Goal: Information Seeking & Learning: Learn about a topic

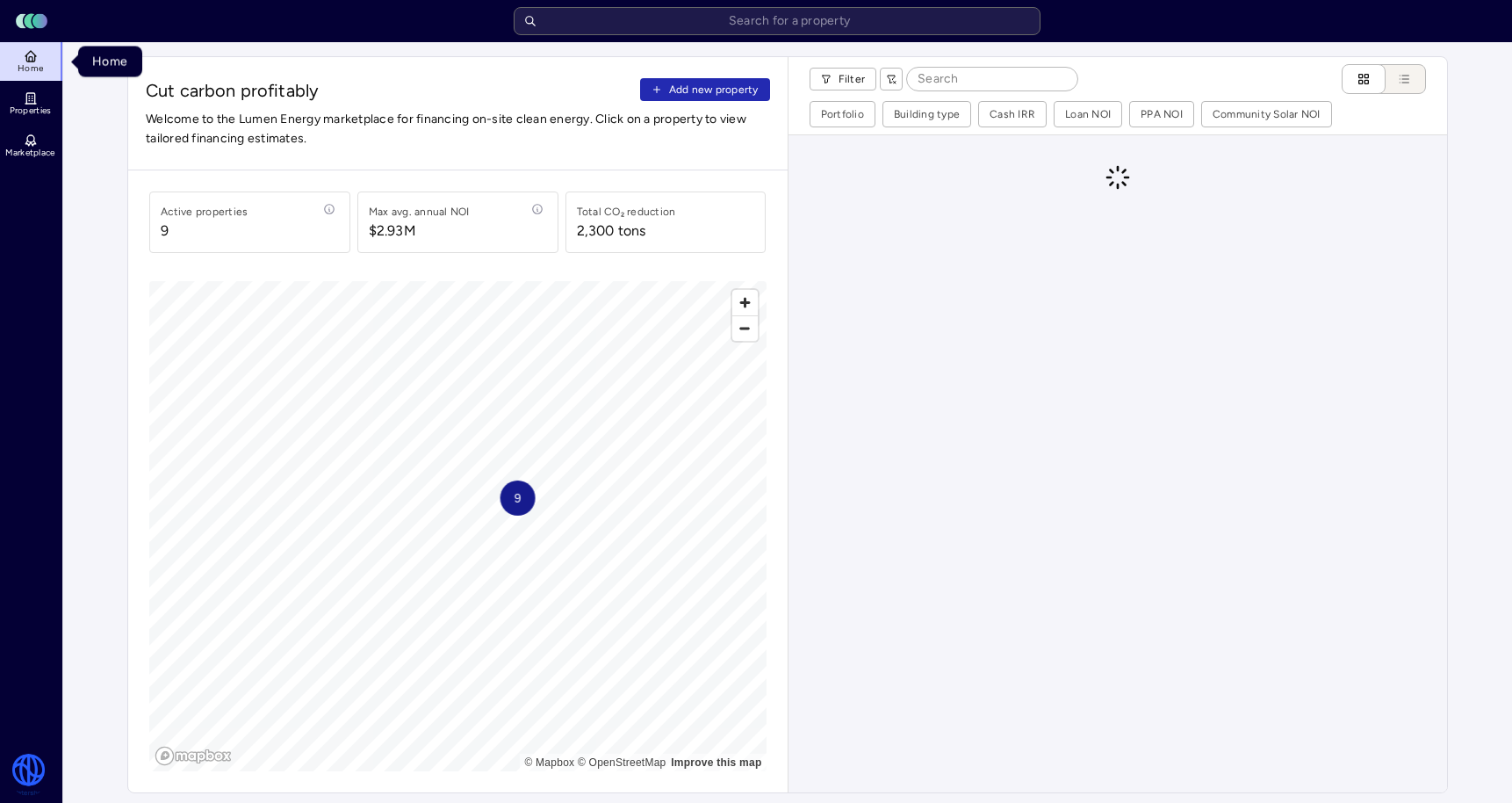
click at [35, 105] on span "Properties" at bounding box center [31, 110] width 43 height 11
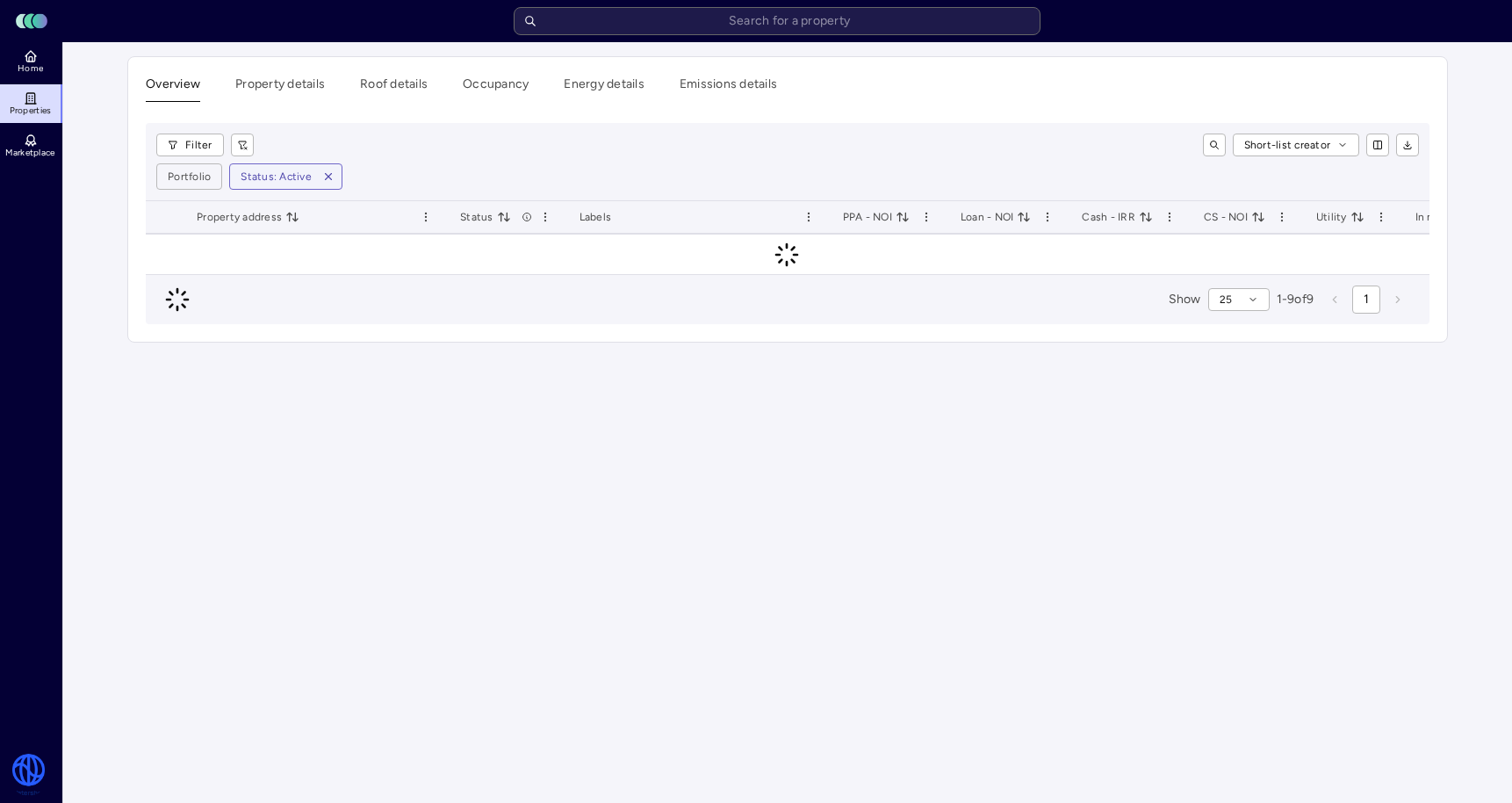
click at [35, 21] on rect at bounding box center [40, 21] width 15 height 15
click at [35, 56] on icon at bounding box center [31, 57] width 14 height 14
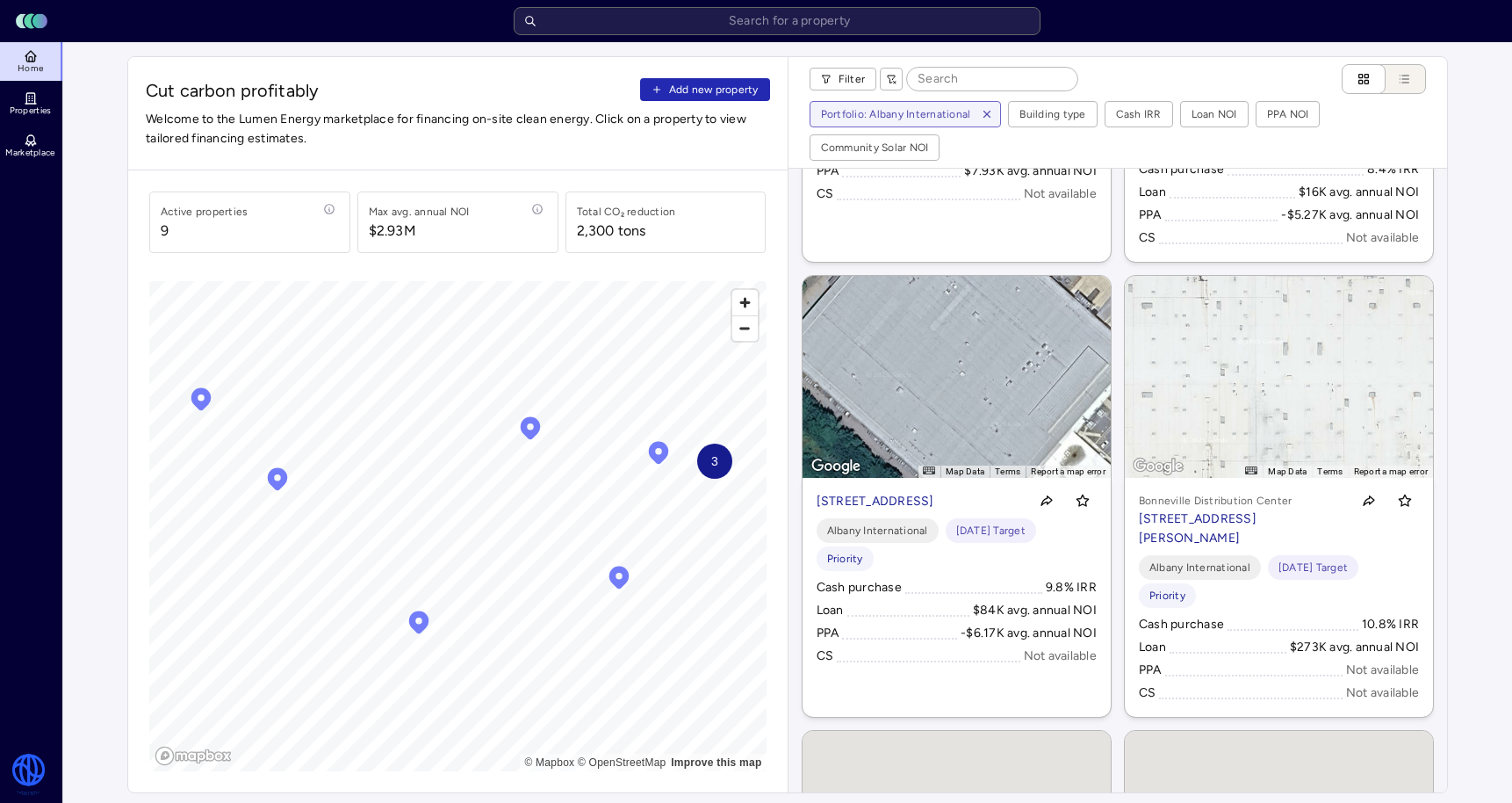
scroll to position [827, 0]
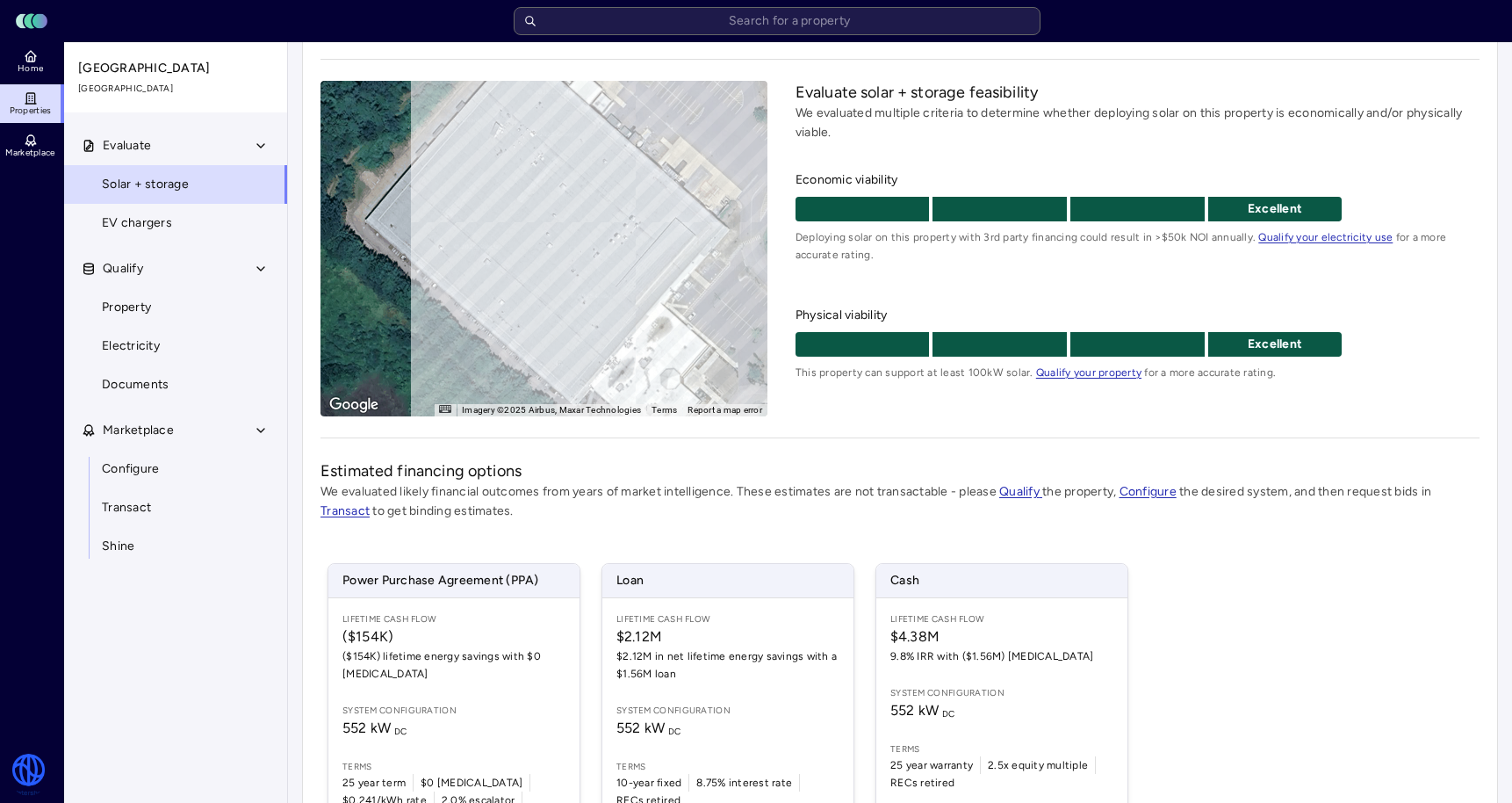
scroll to position [220, 0]
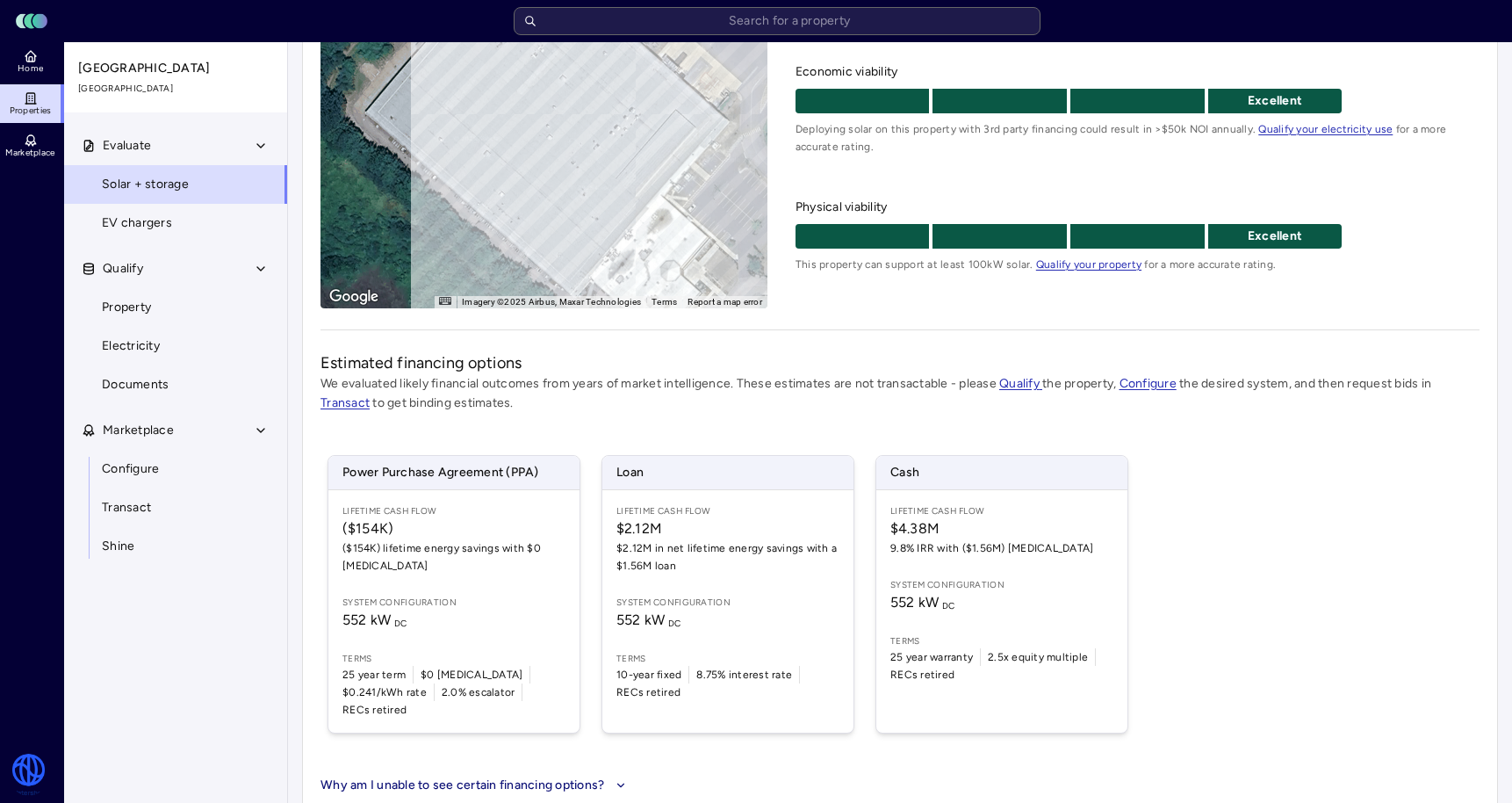
click at [476, 579] on div "Lifetime Cash Flow ($154K) ($154K) lifetime energy savings with $0 [MEDICAL_DAT…" at bounding box center [453, 611] width 251 height 243
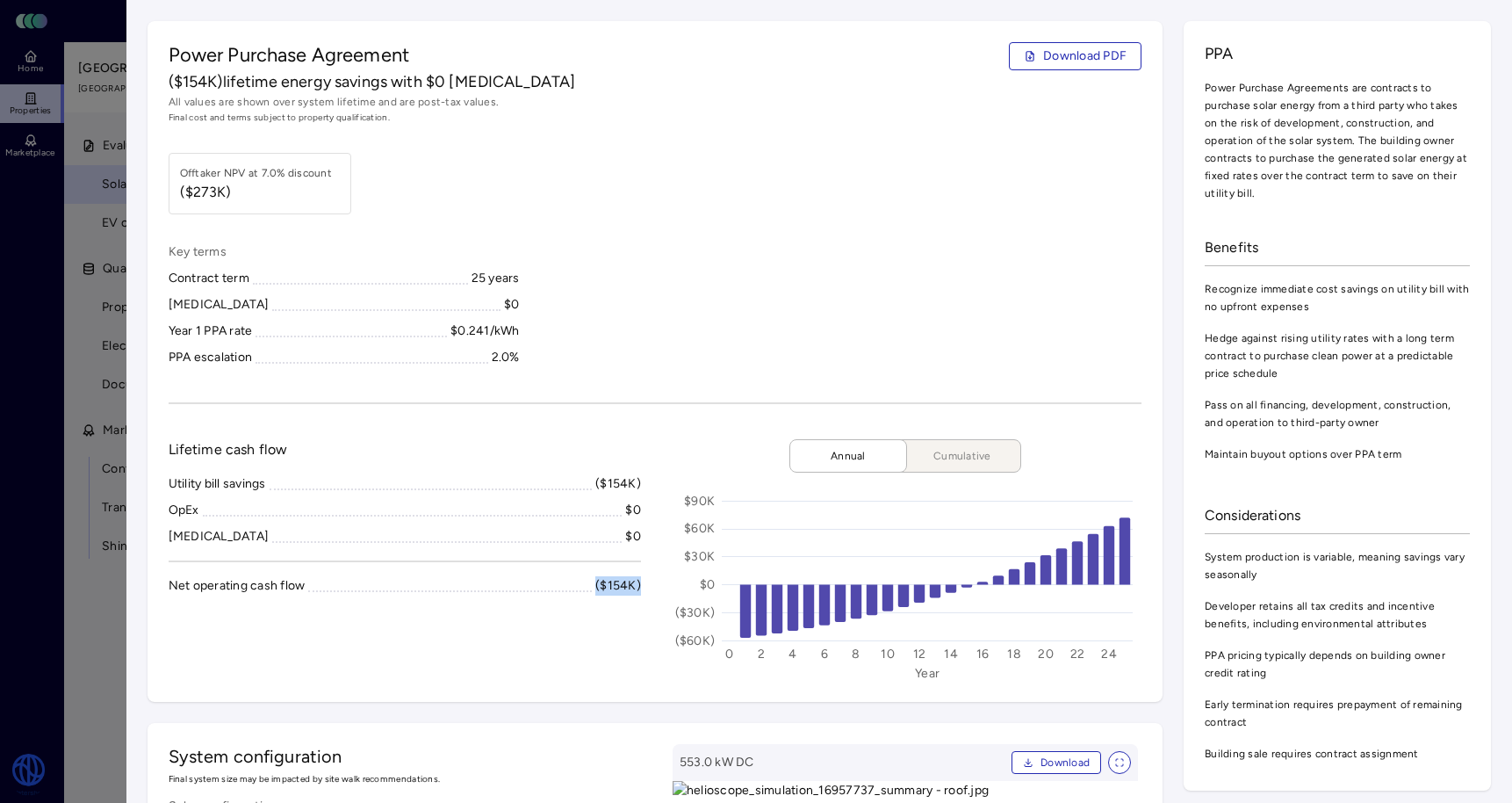
drag, startPoint x: 643, startPoint y: 586, endPoint x: 597, endPoint y: 586, distance: 46.0
click at [597, 586] on div "Lifetime cash flow Utility bill savings ($154K) OpEx $0 CapEx $0 Net operating …" at bounding box center [655, 560] width 974 height 242
copy div "($154K)"
click at [82, 407] on div at bounding box center [756, 402] width 1512 height 803
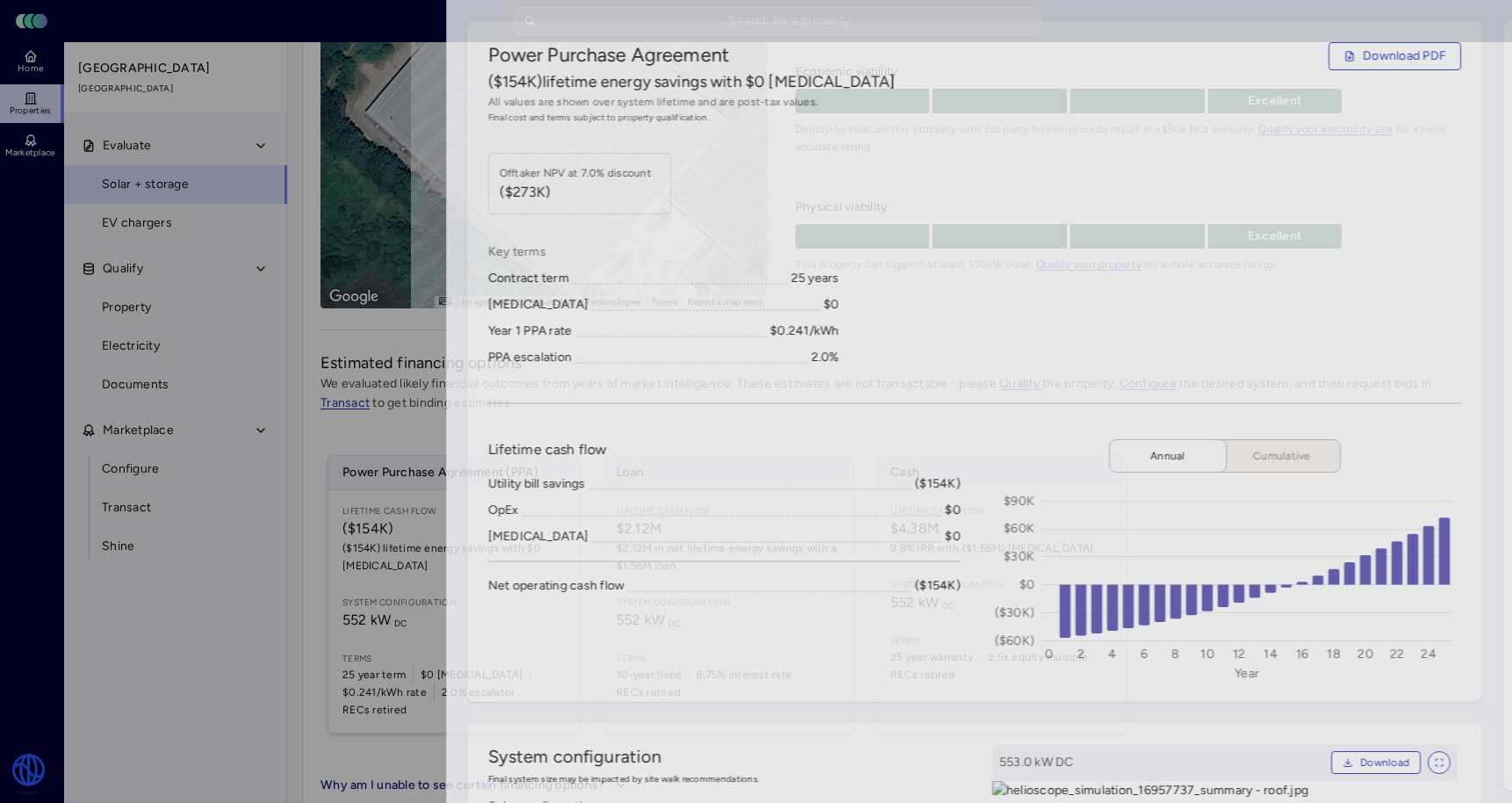
click at [98, 235] on div at bounding box center [756, 402] width 1512 height 803
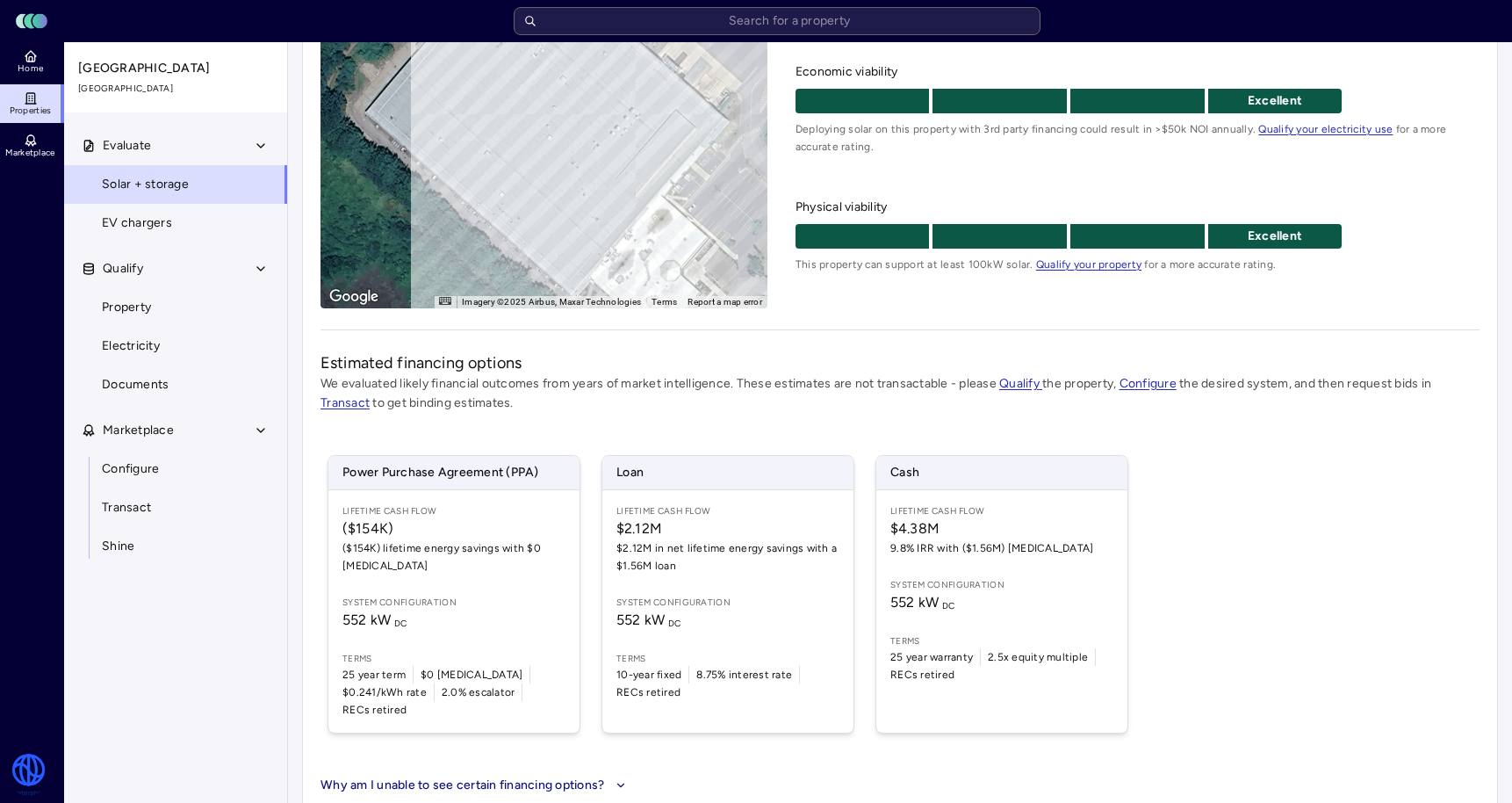
click at [35, 53] on icon at bounding box center [31, 57] width 14 height 14
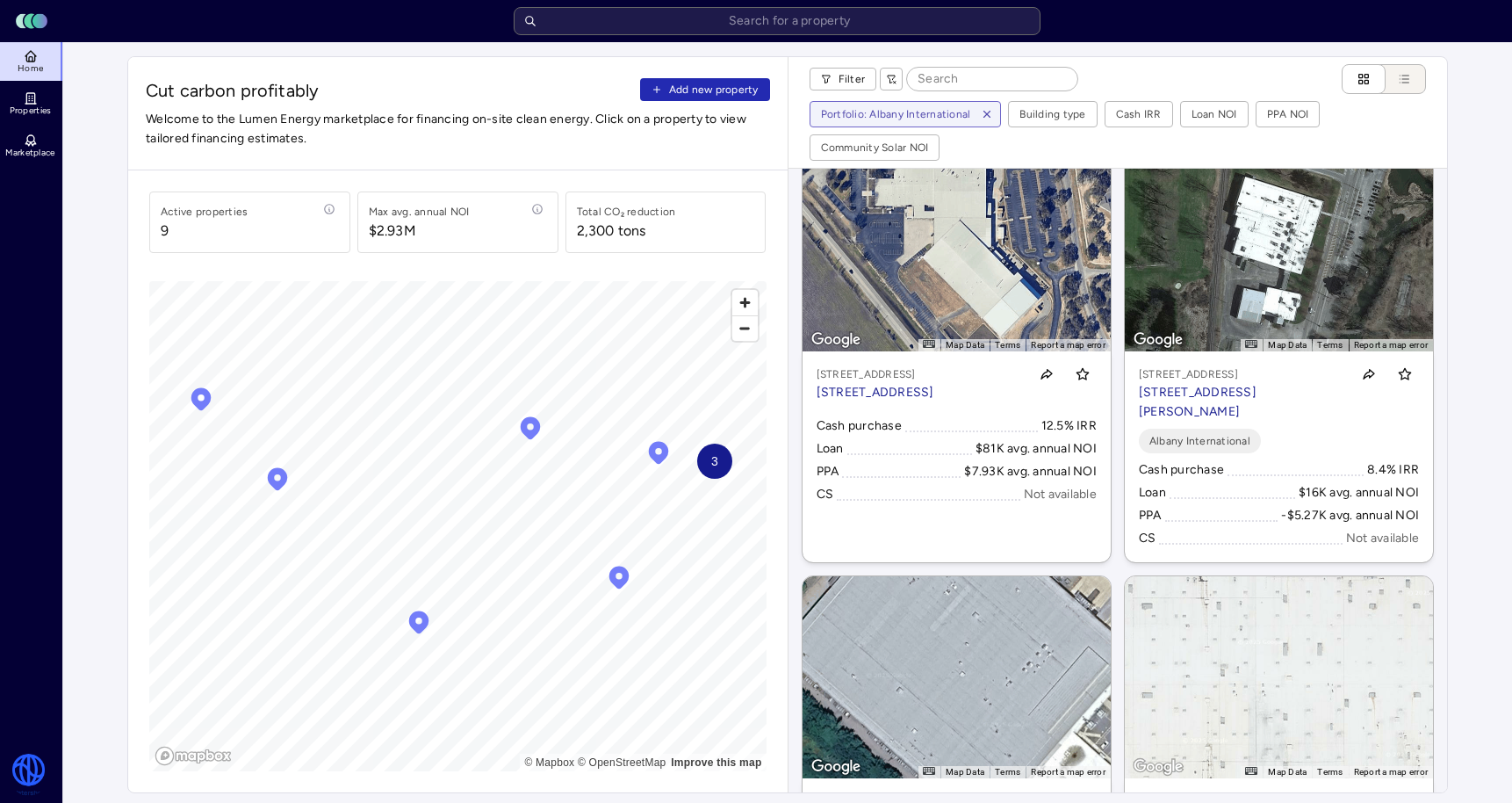
scroll to position [699, 0]
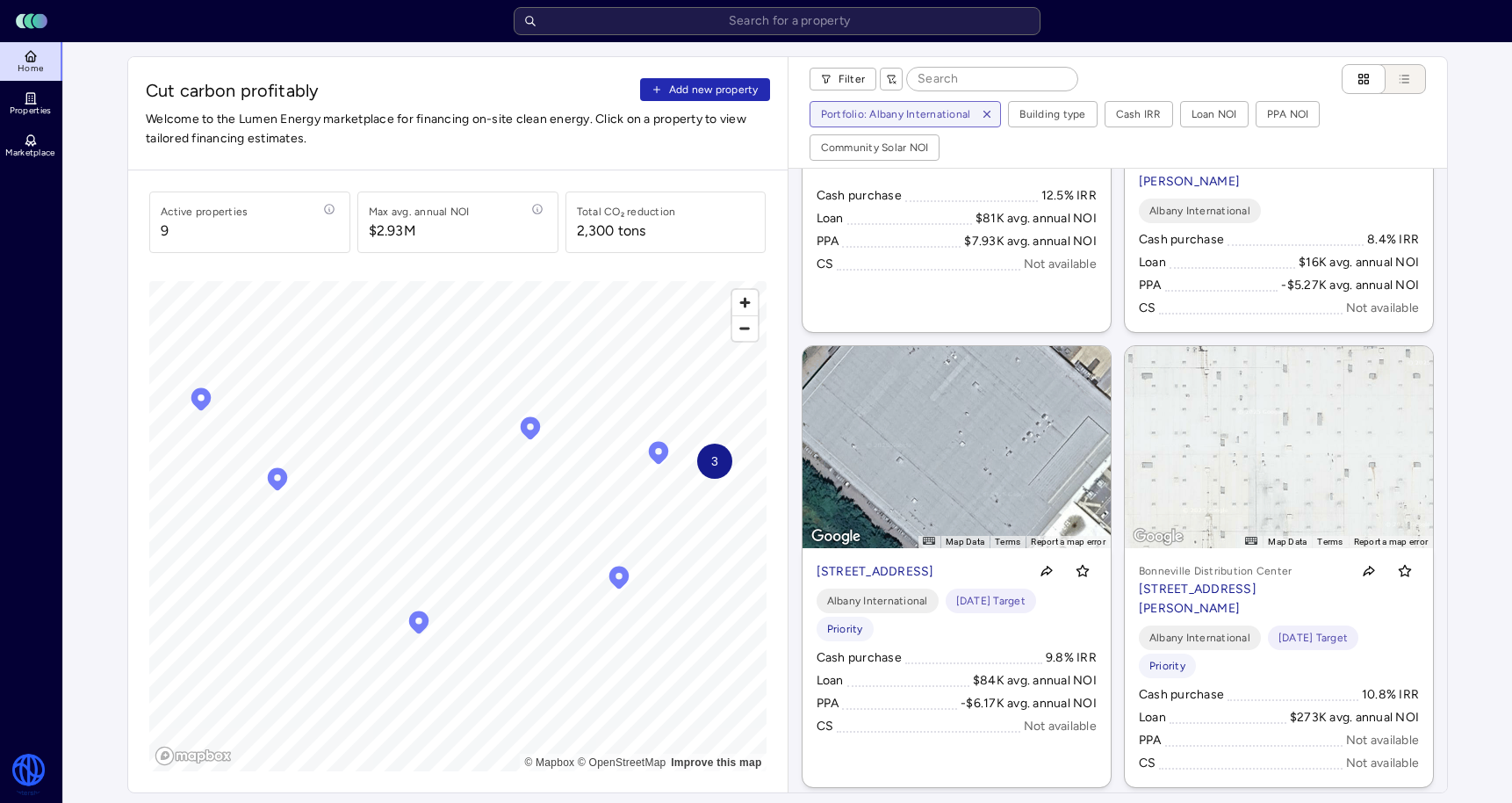
click at [996, 523] on link "← Move left → Move right ↑ Move up ↓ Move down + Zoom in - Zoom out Home Jump l…" at bounding box center [956, 566] width 308 height 441
